Goal: Task Accomplishment & Management: Complete application form

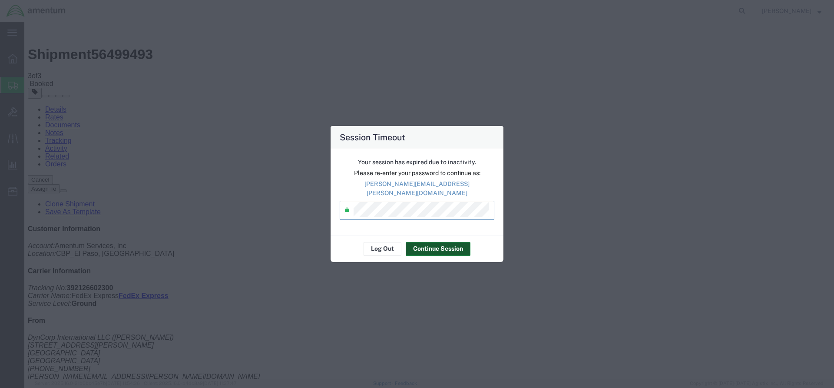
click at [431, 245] on button "Continue Session" at bounding box center [438, 249] width 65 height 14
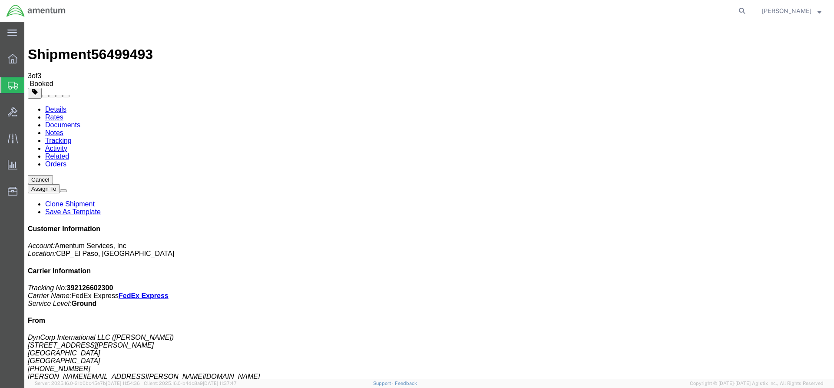
click at [0, 0] on span "Create from Template" at bounding box center [0, 0] width 0 height 0
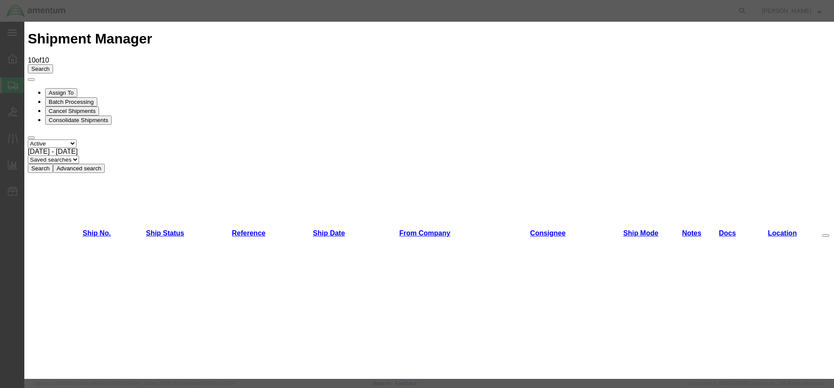
scroll to position [43, 0]
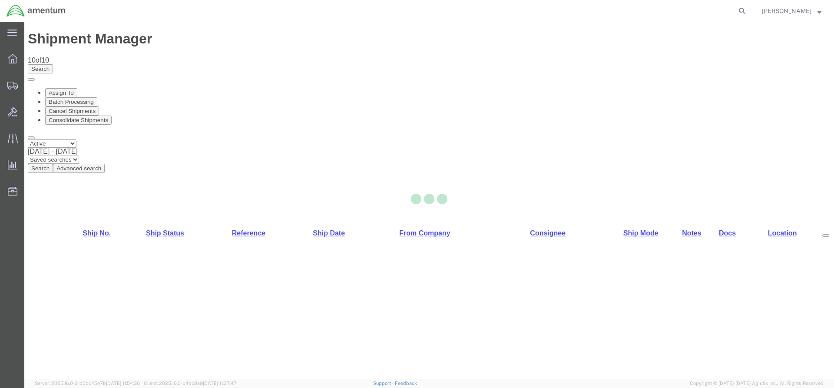
select select "49831"
select select "49945"
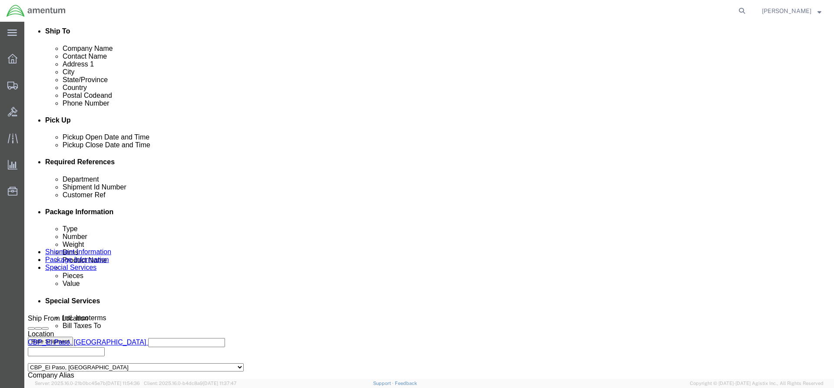
scroll to position [391, 0]
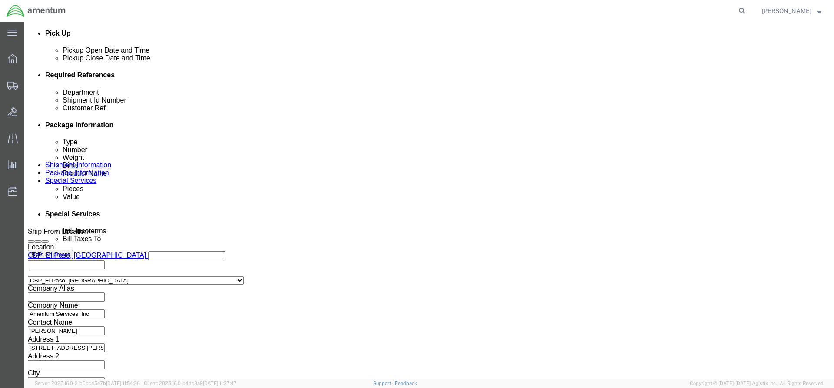
click input "text"
type input "94492"
click input "text"
type input "9"
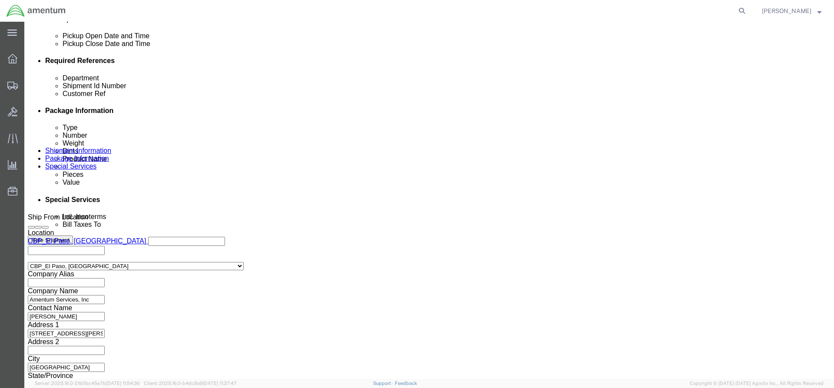
type input "324320"
click button "Continue"
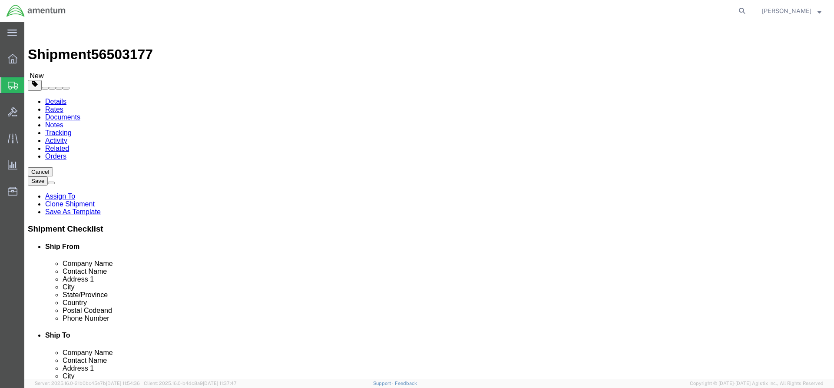
click select "Select Bale(s) Basket(s) Bolt(s) Bottle(s) Buckets Bulk Bundle(s) Can(s) Cardbo…"
select select "MBX"
click select "Select Bale(s) Basket(s) Bolt(s) Bottle(s) Buckets Bulk Bundle(s) Can(s) Cardbo…"
type input "13.00"
type input "11.50"
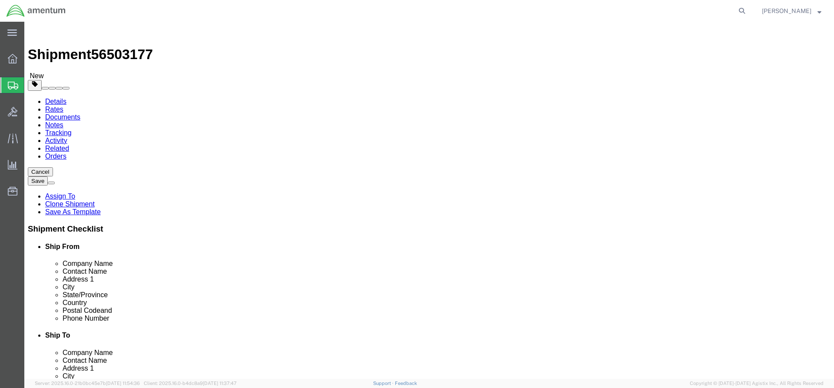
type input "2.50"
click input "0.00"
type input "2.7"
click link "Add Content"
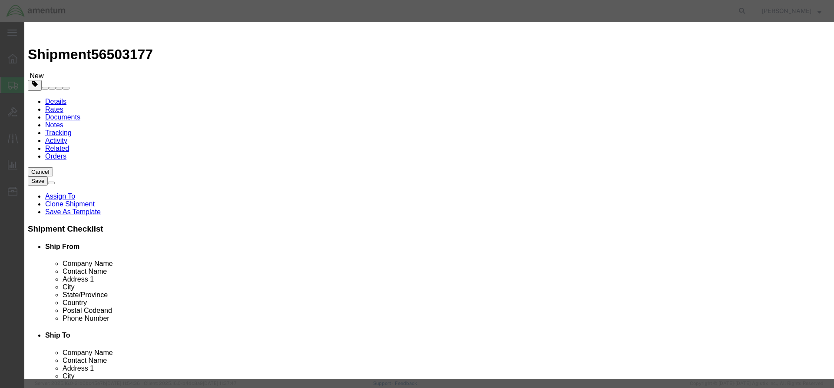
click input "text"
type input "AIRCRAFT PARTS"
click div "Commodity library Product Name AIRCRAFT PARTS AIRCRAFT PARTS Name: aircraft par…"
click input "0"
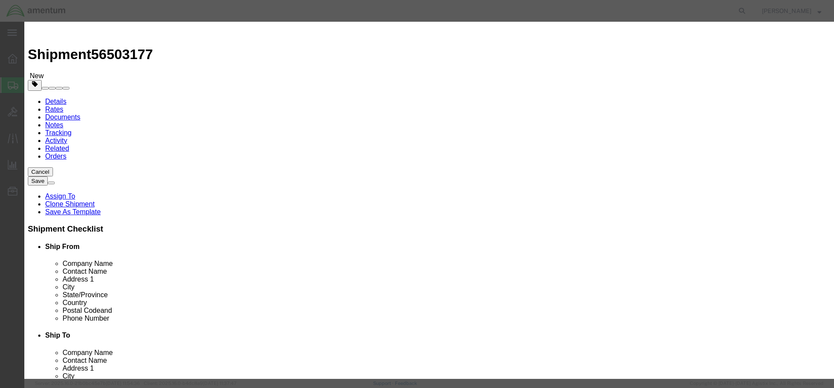
type input "470"
click input "text"
type input "2"
click input "2000"
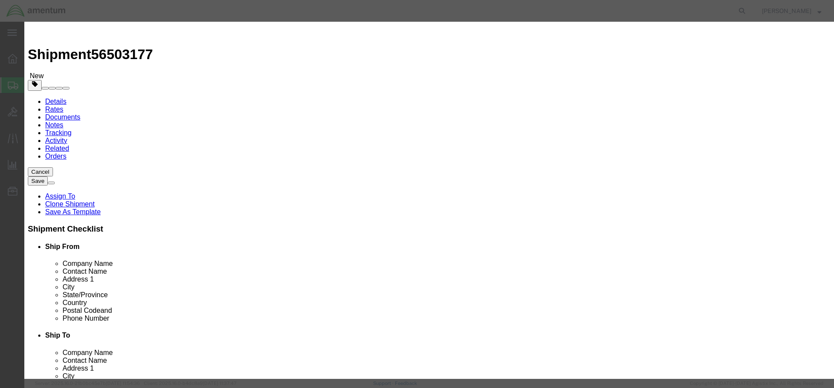
click input "2000"
type input "1000"
click textarea
type textarea "PREX ITEMS"
click button "Save & Close"
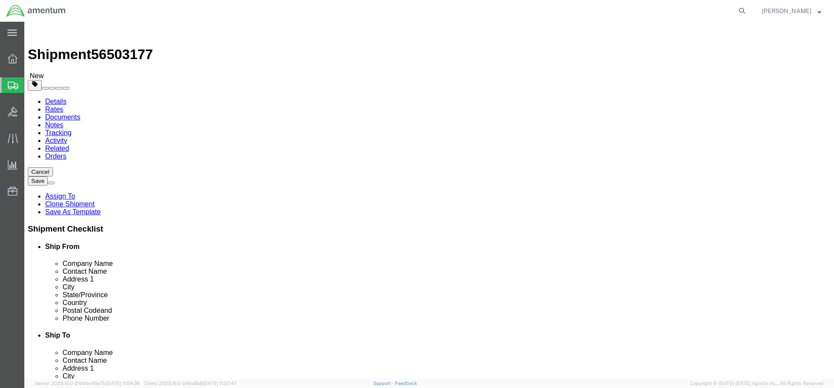
click button "Rate Shipment"
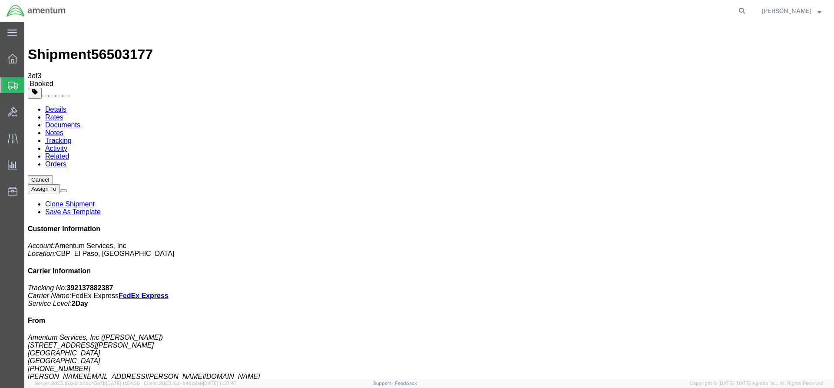
click at [0, 0] on span "Create from Template" at bounding box center [0, 0] width 0 height 0
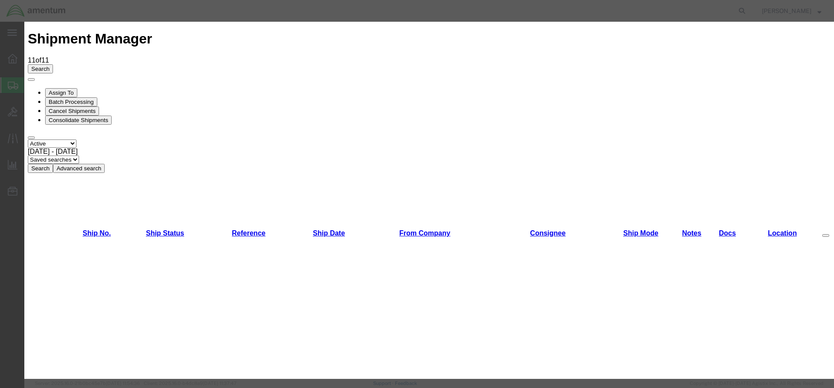
scroll to position [174, 0]
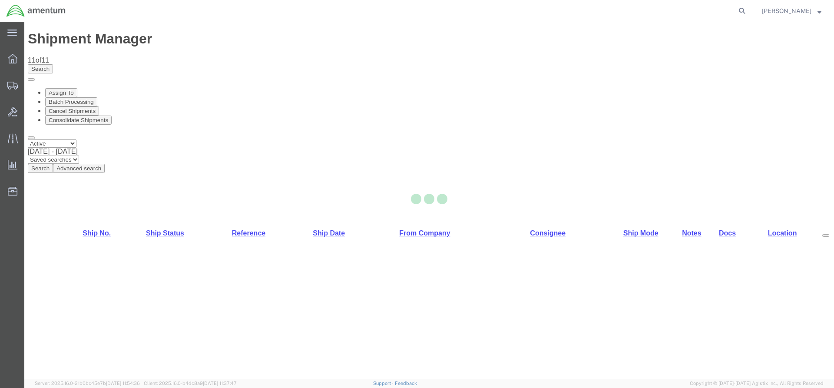
select select "49831"
select select "49925"
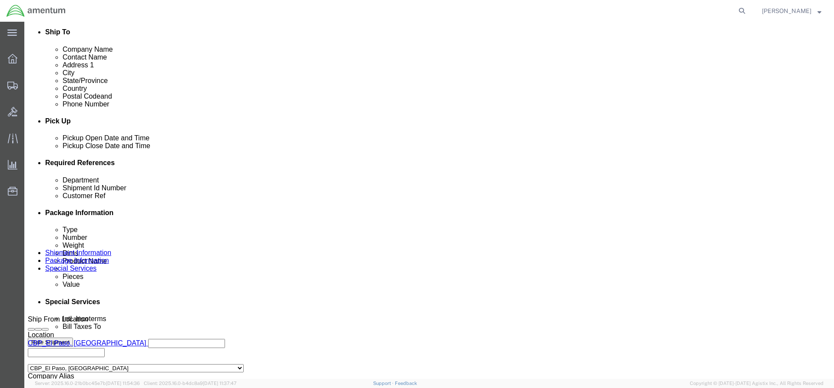
scroll to position [304, 0]
click input "text"
type input "94540"
click input "text"
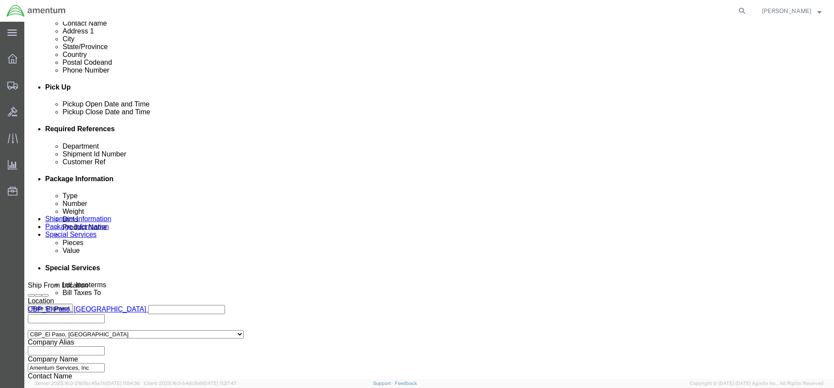
scroll to position [405, 0]
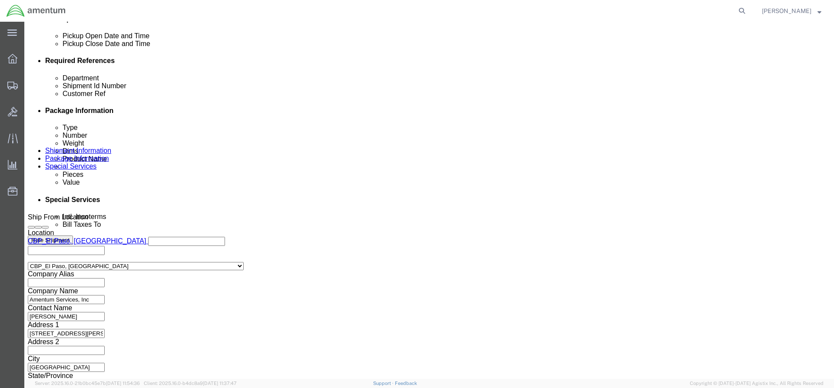
type input "324581"
click button "Continue"
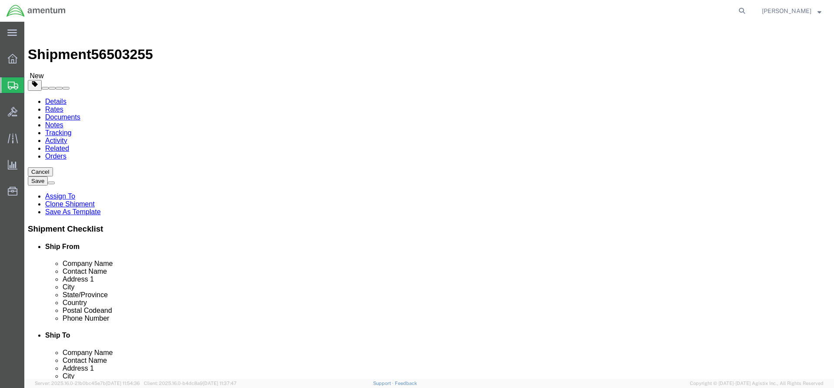
click input "text"
type input "9"
type input "7"
type input "6"
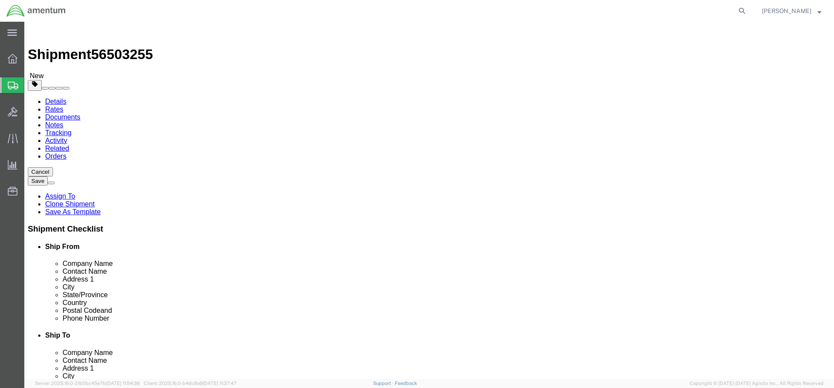
click input "0.00"
type input "1"
click link "Add Content"
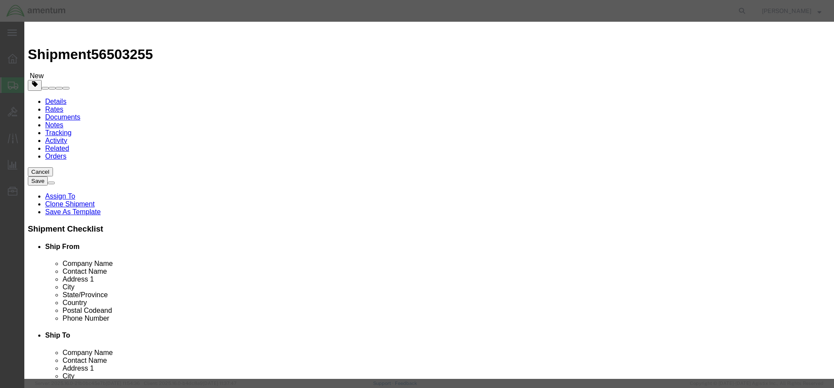
click input "0"
type input "2"
click input "text"
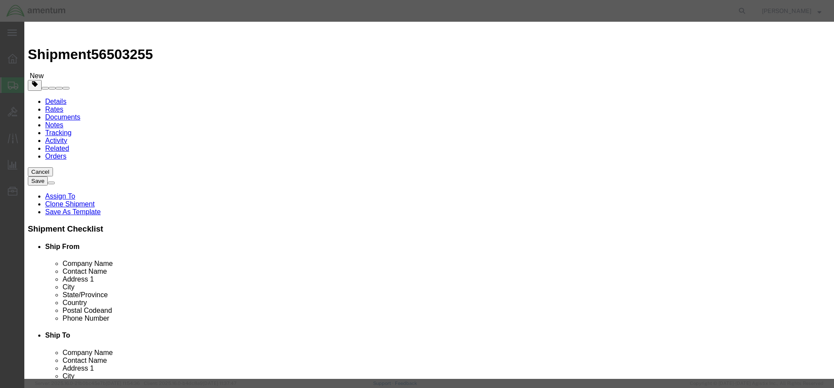
type input "ACFT PARTS"
click input "text"
type input "100"
click textarea
type textarea "OIL FILTER KITS"
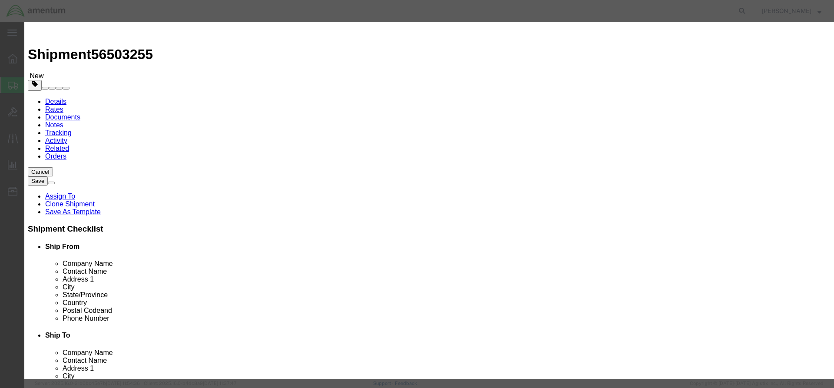
click button "Save & Close"
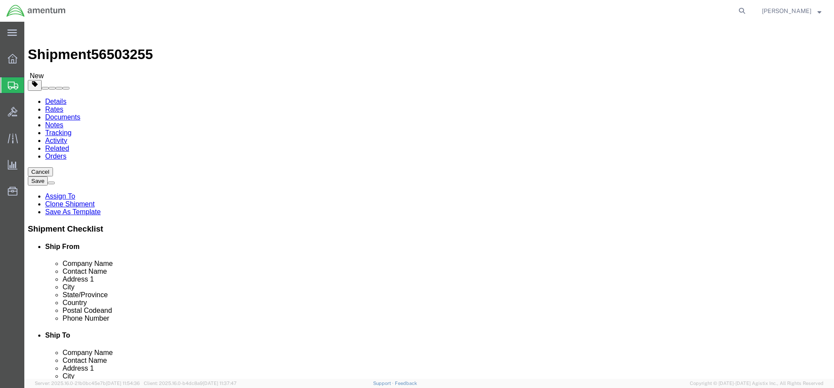
click button "Rate Shipment"
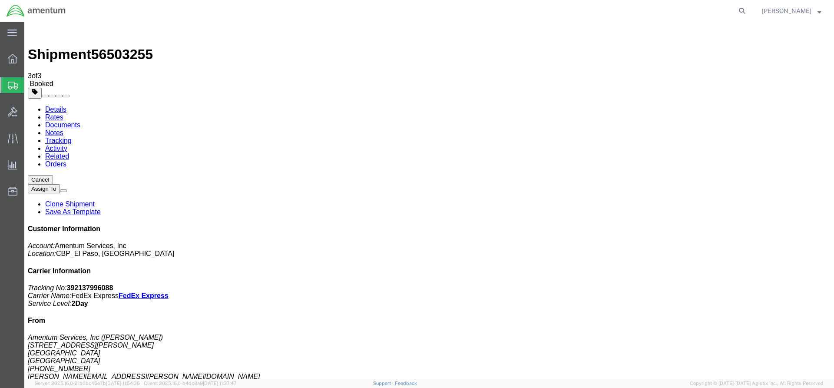
click at [0, 0] on span "Create from Template" at bounding box center [0, 0] width 0 height 0
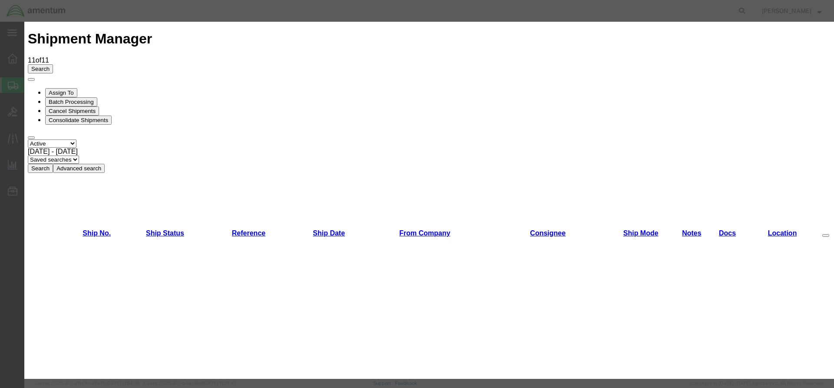
scroll to position [174, 0]
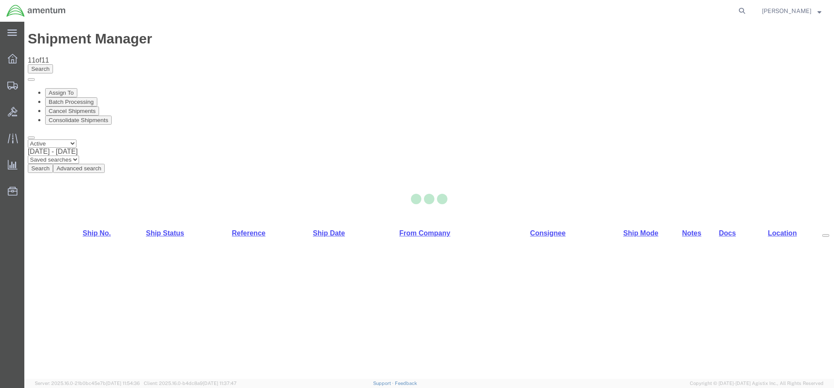
select select "49831"
select select "49940"
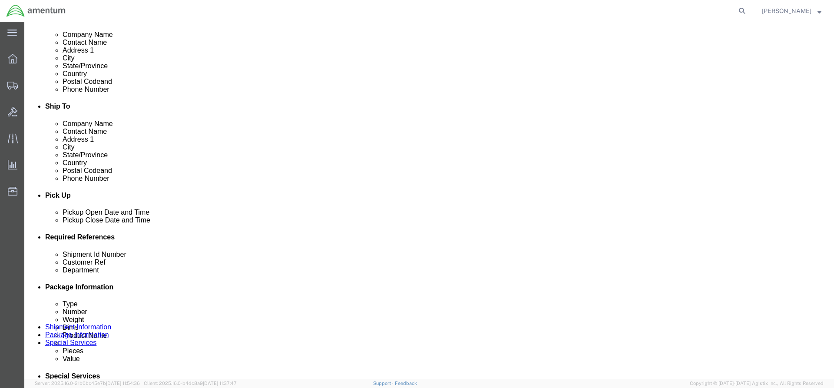
scroll to position [348, 0]
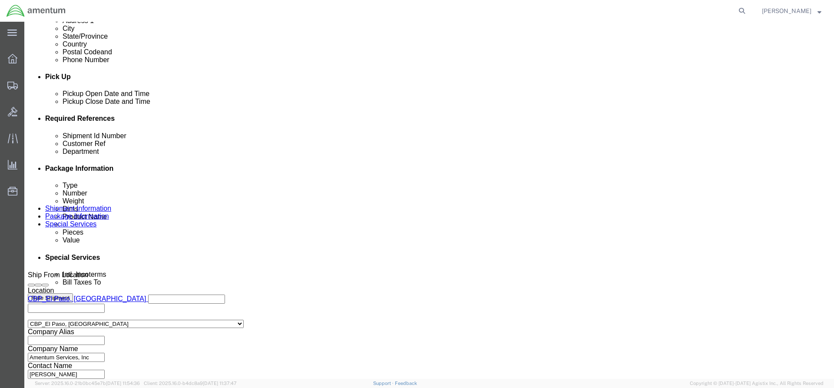
click input "text"
type input "94494"
click input "text"
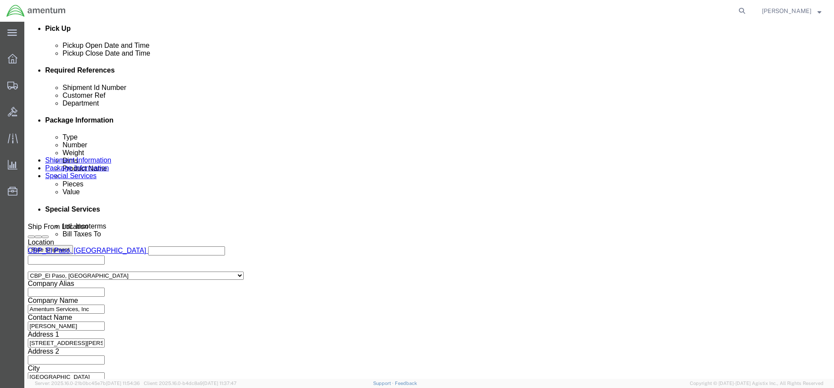
scroll to position [405, 0]
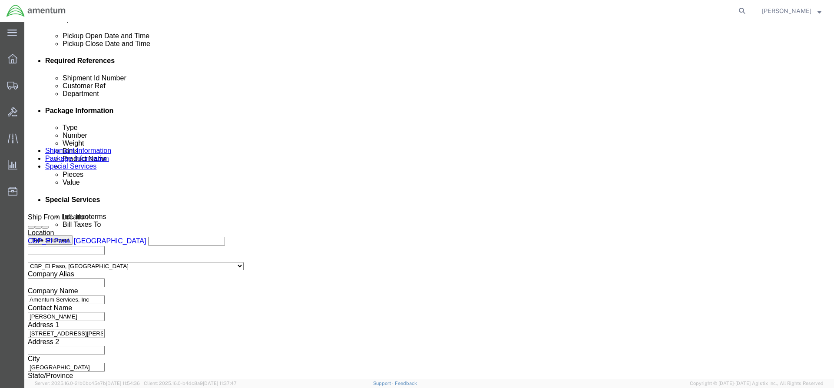
type input "324385"
click button "Continue"
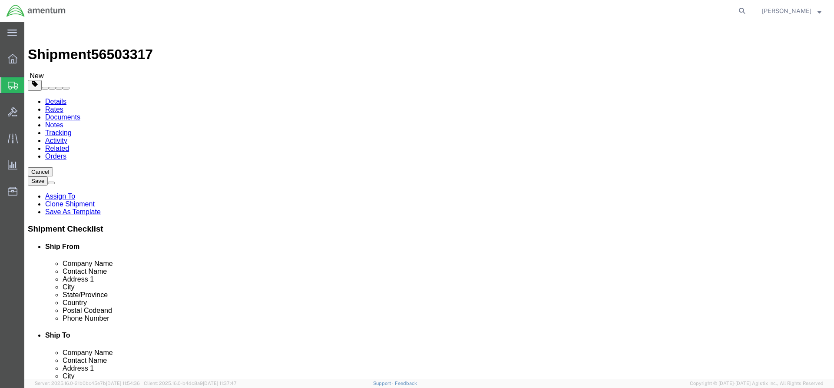
click select "Select Bale(s) Basket(s) Bolt(s) Bottle(s) Buckets Bulk Bundle(s) Can(s) Cardbo…"
select select "LBX"
click select "Select Bale(s) Basket(s) Bolt(s) Bottle(s) Buckets Bulk Bundle(s) Can(s) Cardbo…"
type input "17.50"
type input "12.50"
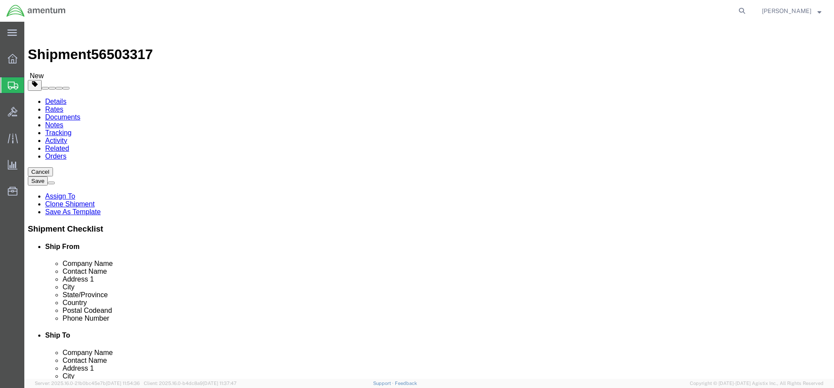
type input "3.00"
click input "0.00"
type input "2.75"
click link "Add Content"
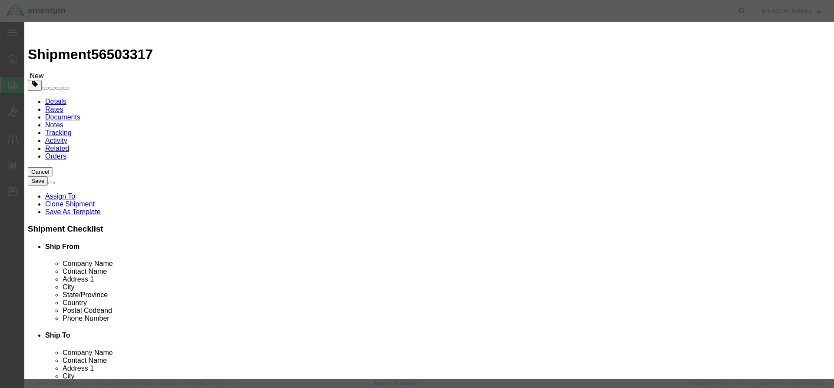
click input "text"
type input "ACFT PARTS"
click input "0"
type input "2"
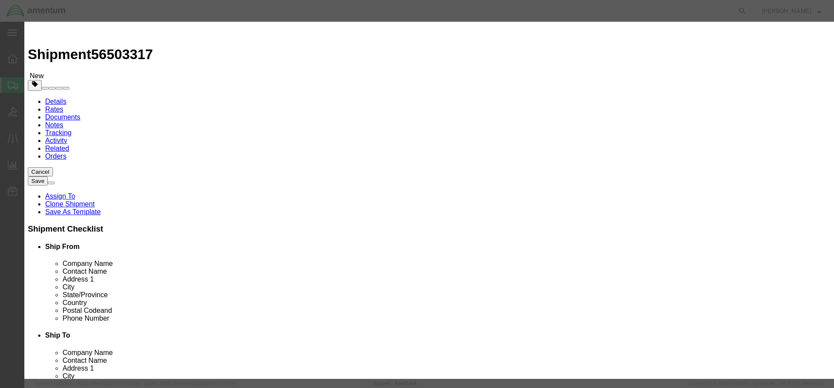
click input "text"
type input "2"
type input "1500"
click textarea
type textarea "B"
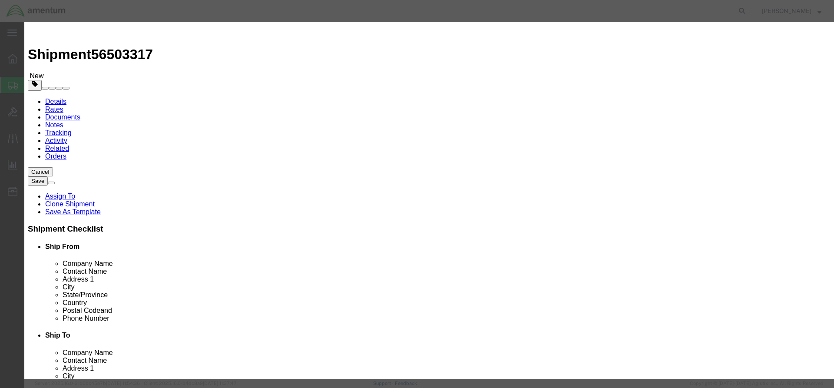
type textarea "JOINT BALL"
click button "Save & Close"
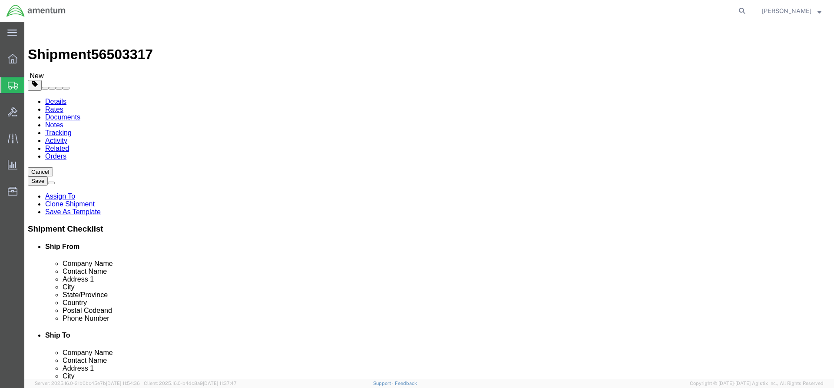
click button "Rate Shipment"
